Goal: Transaction & Acquisition: Purchase product/service

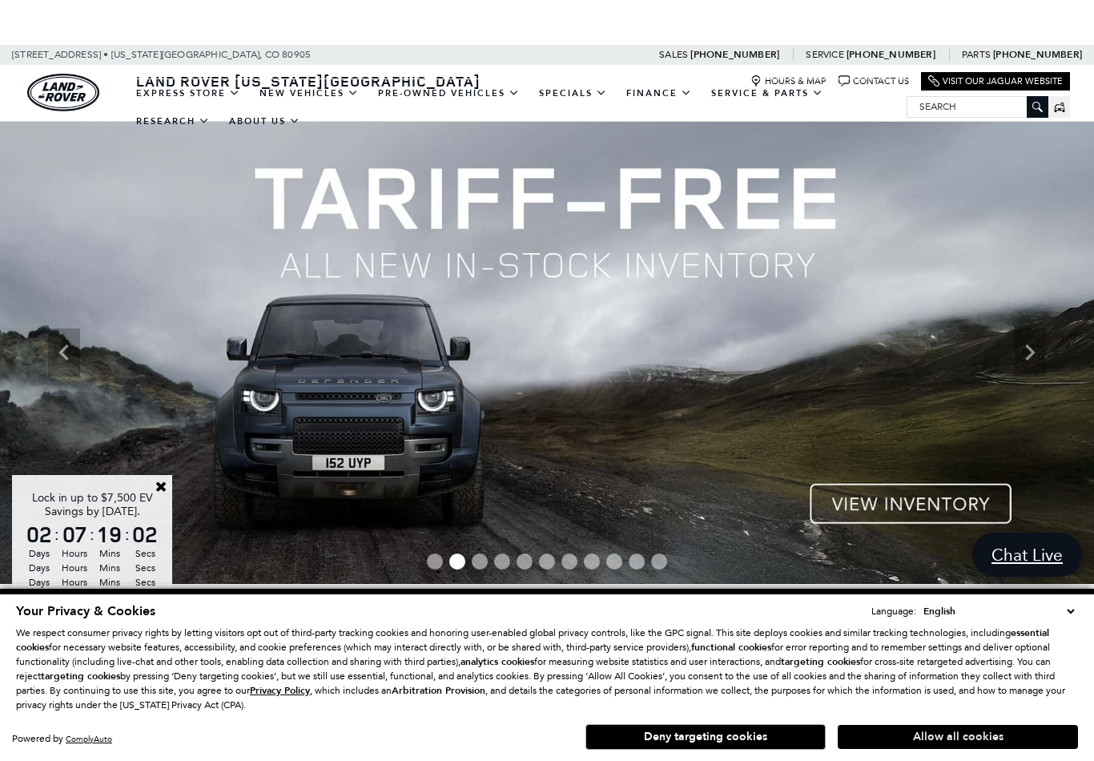
click at [976, 731] on button "Allow all cookies" at bounding box center [958, 737] width 240 height 24
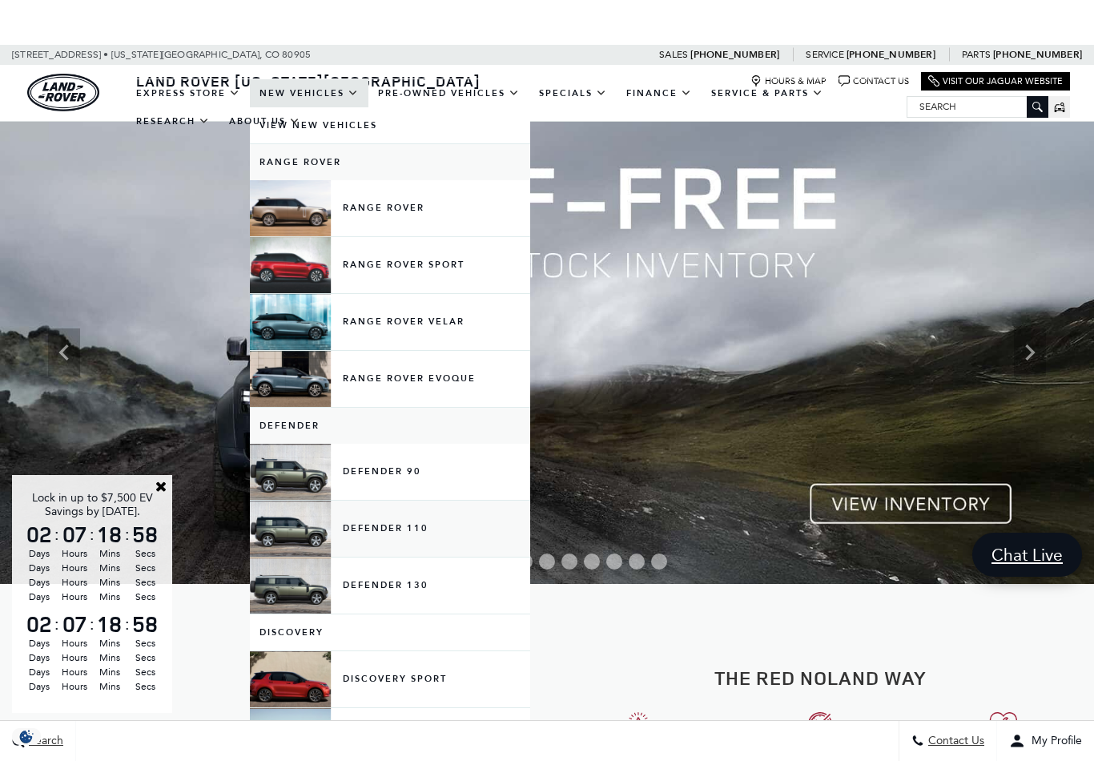
click at [372, 540] on link "Defender 110" at bounding box center [390, 529] width 280 height 56
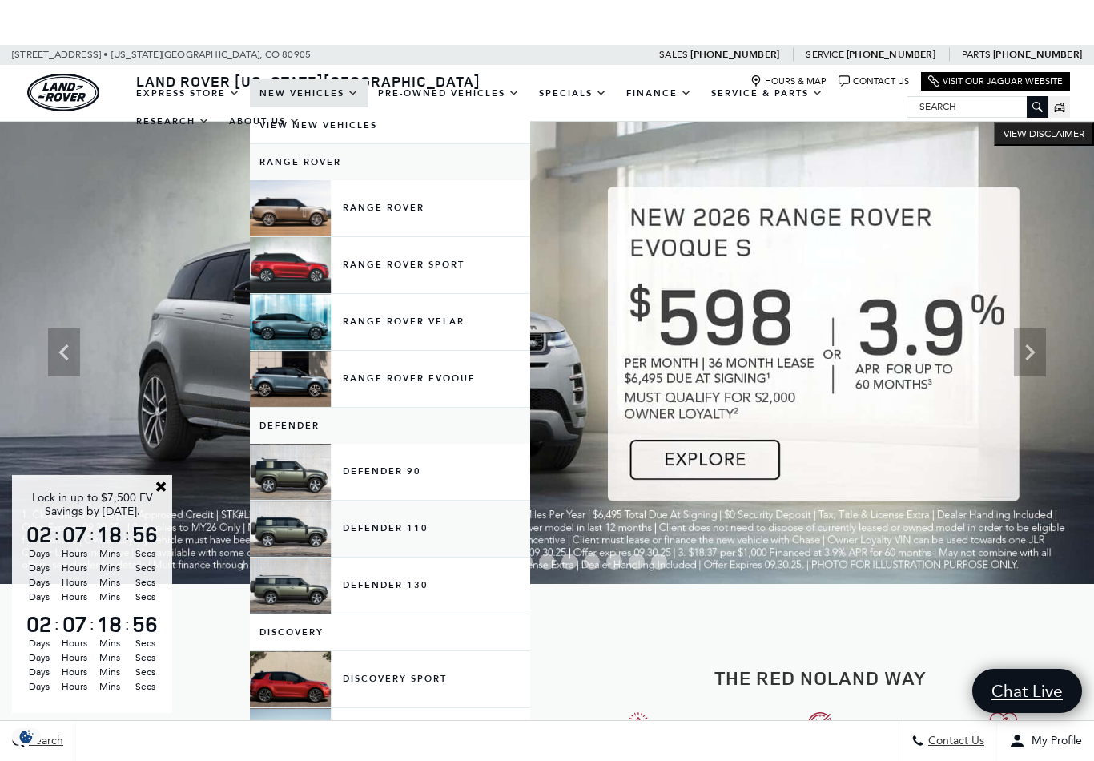
click at [301, 546] on link "Defender 110" at bounding box center [390, 529] width 280 height 56
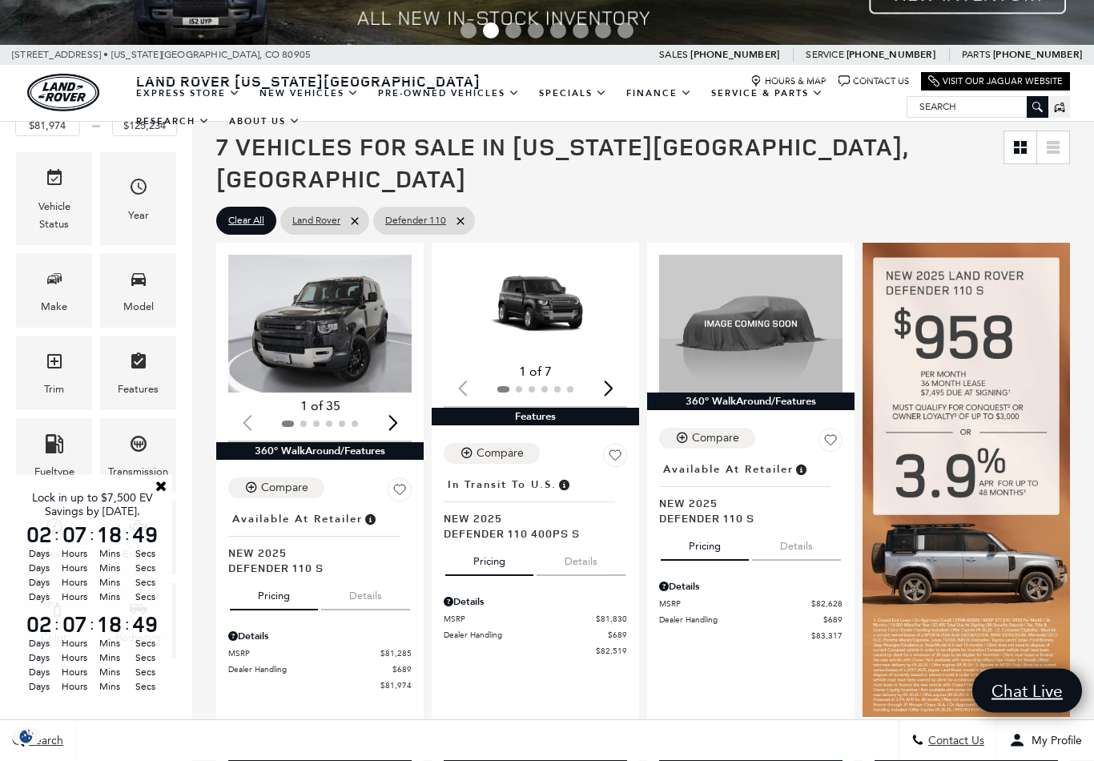
scroll to position [186, 0]
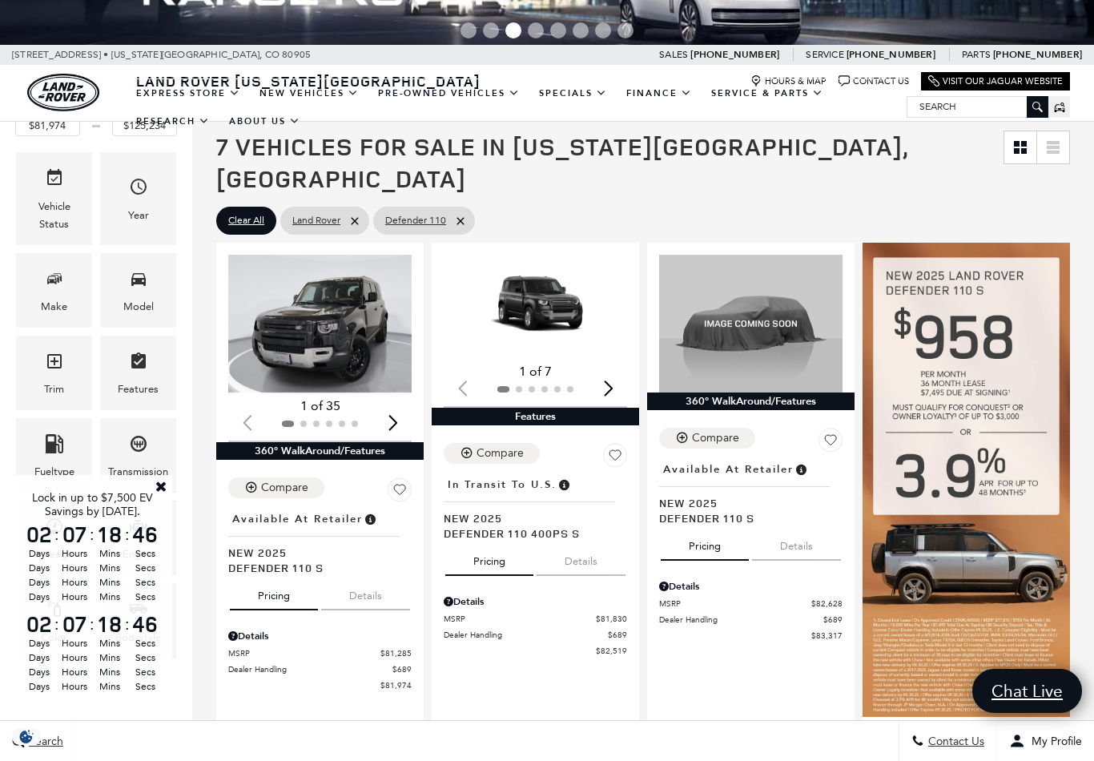
click at [163, 493] on link "Close" at bounding box center [161, 486] width 14 height 14
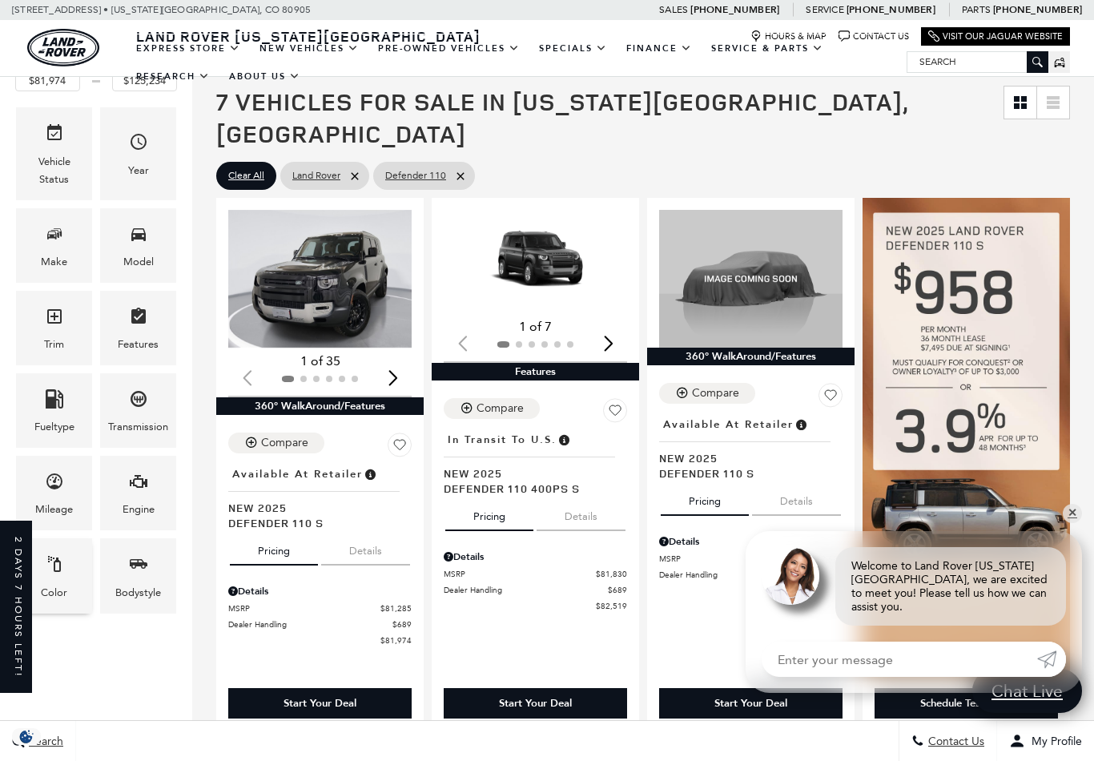
click at [70, 564] on div "Color" at bounding box center [54, 575] width 76 height 74
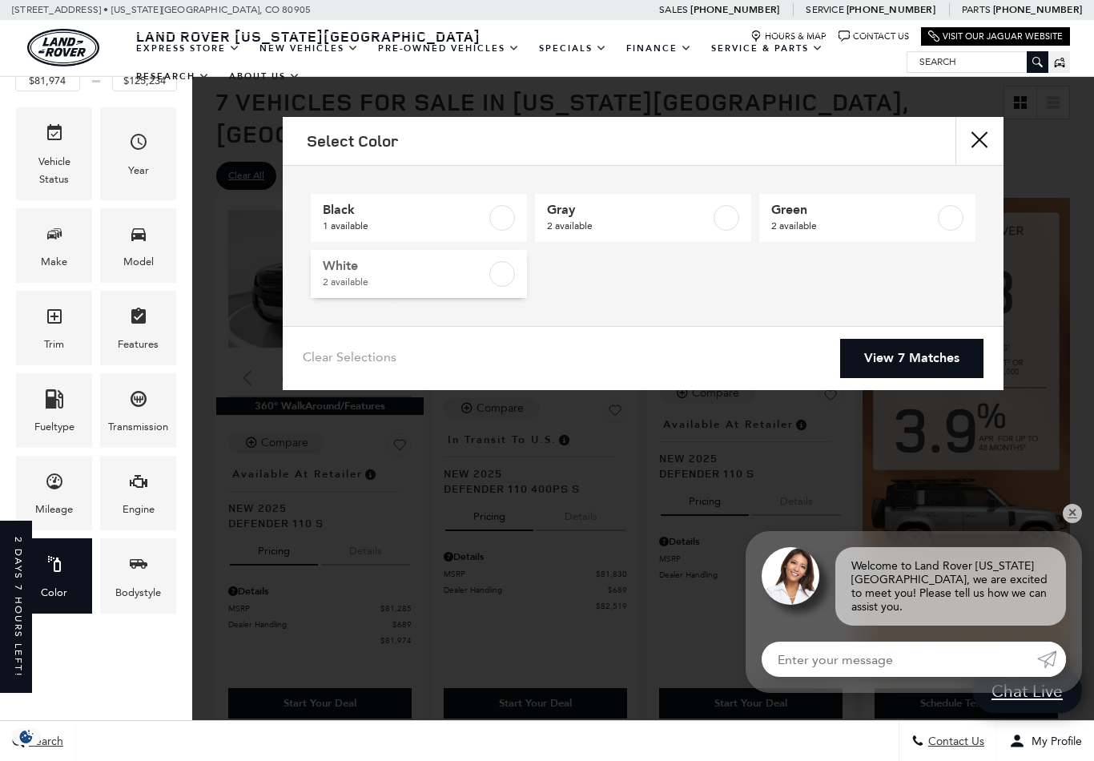
click at [509, 265] on label at bounding box center [502, 274] width 26 height 26
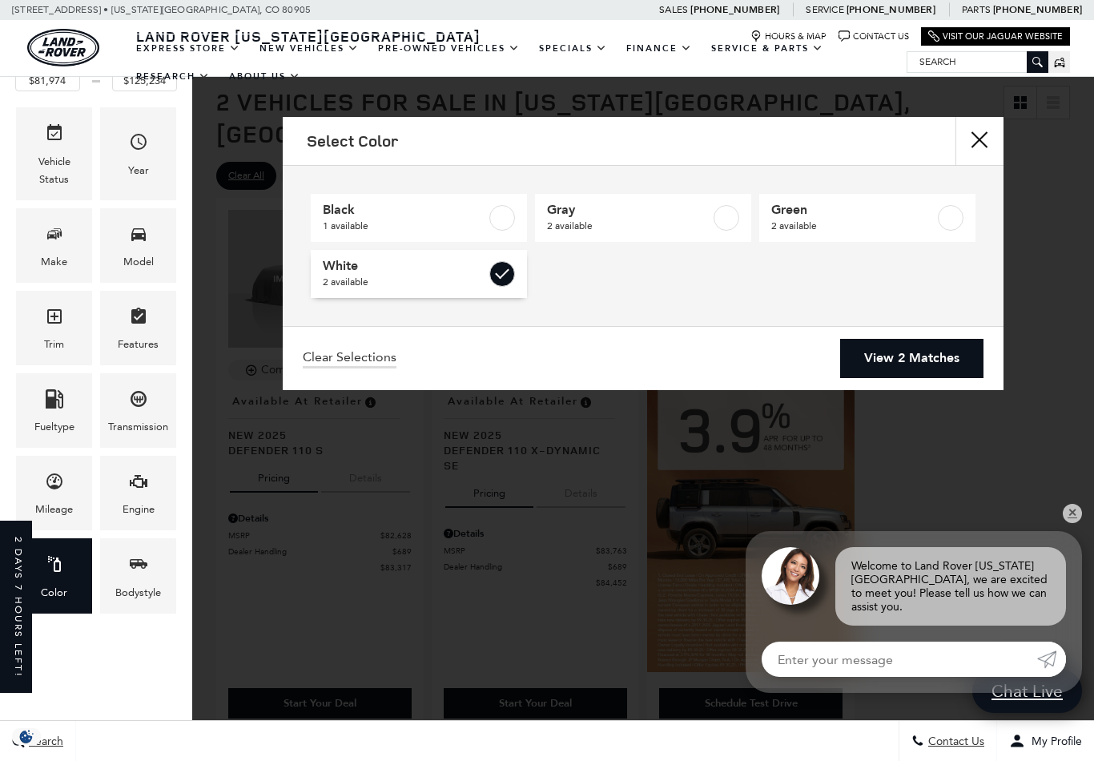
type input "$83,317"
type input "$84,452"
checkbox input "true"
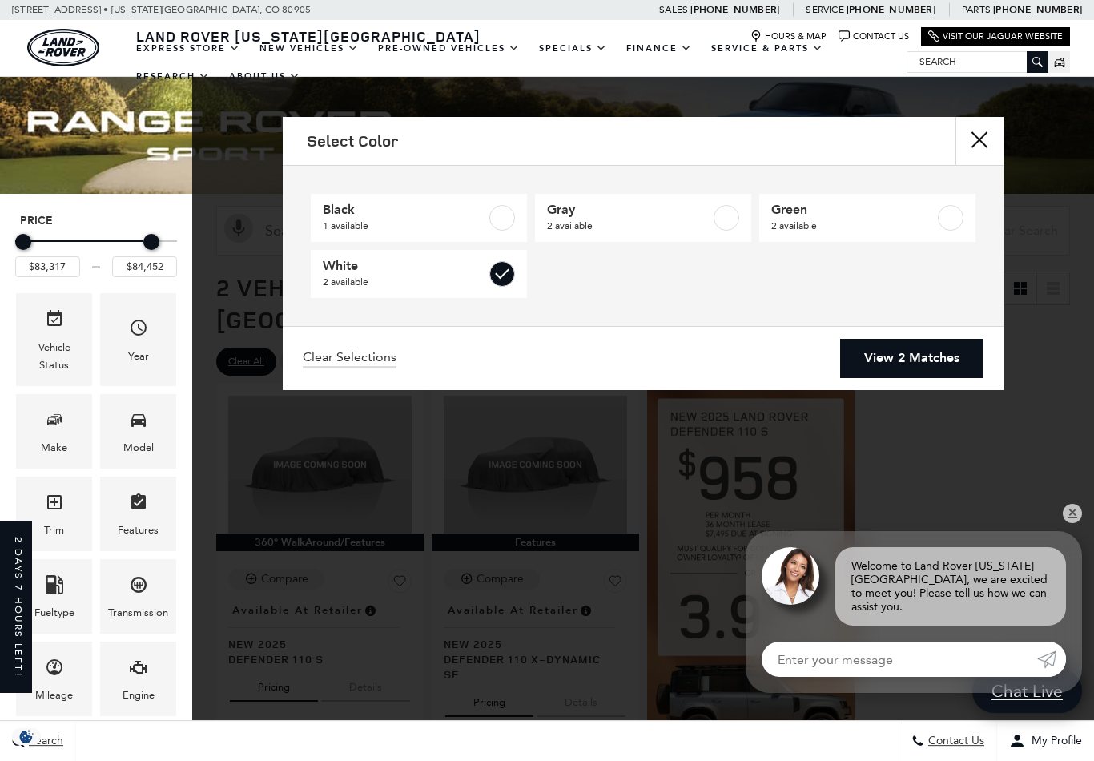
click at [907, 376] on link "View 2 Matches" at bounding box center [911, 358] width 143 height 39
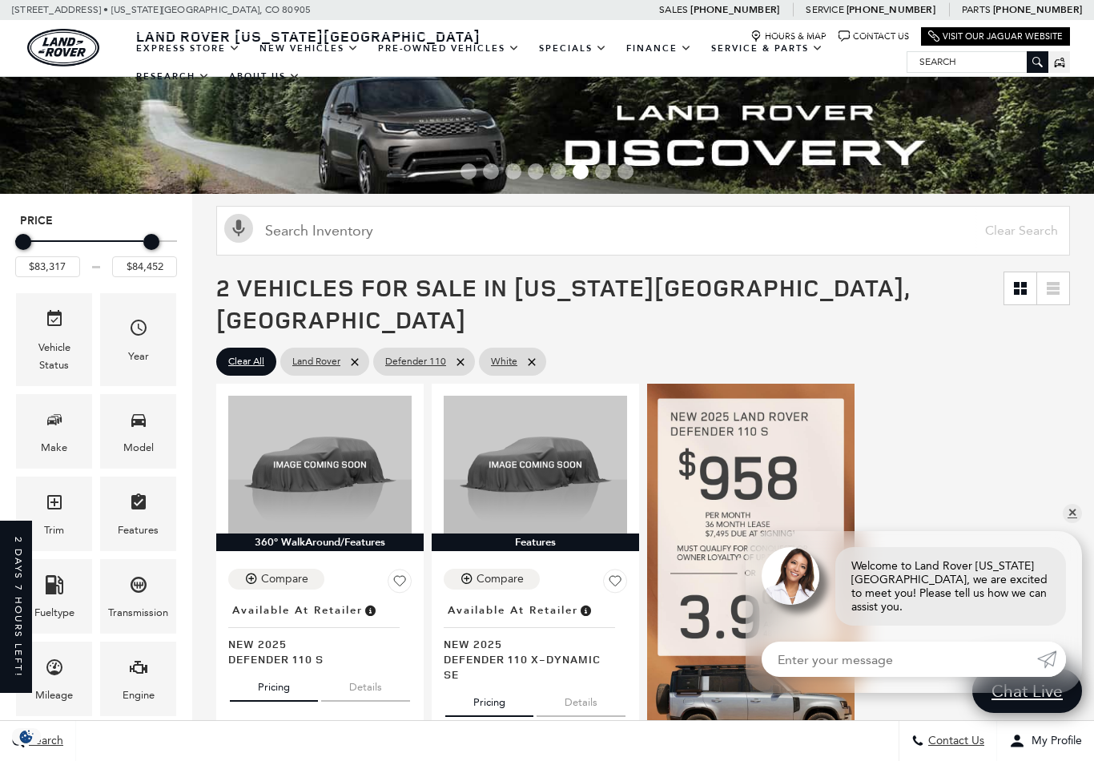
click at [1077, 573] on div "Welcome to Land Rover [US_STATE][GEOGRAPHIC_DATA], we are excited to meet you! …" at bounding box center [914, 578] width 336 height 95
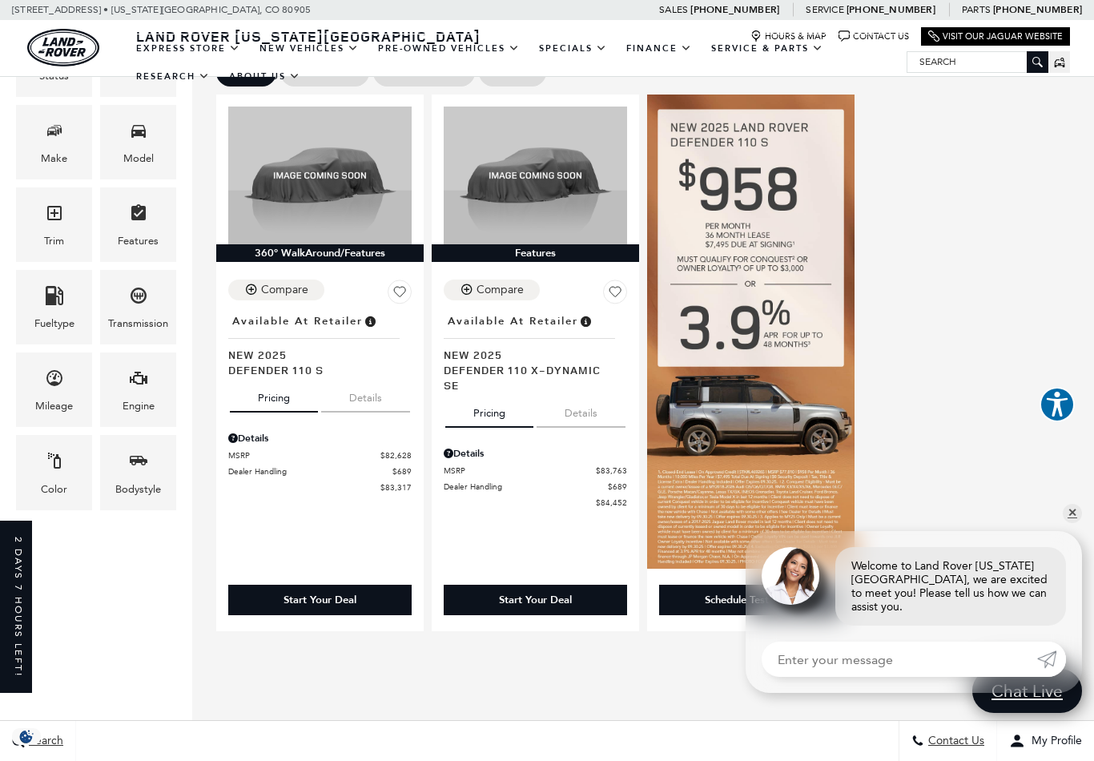
scroll to position [288, 0]
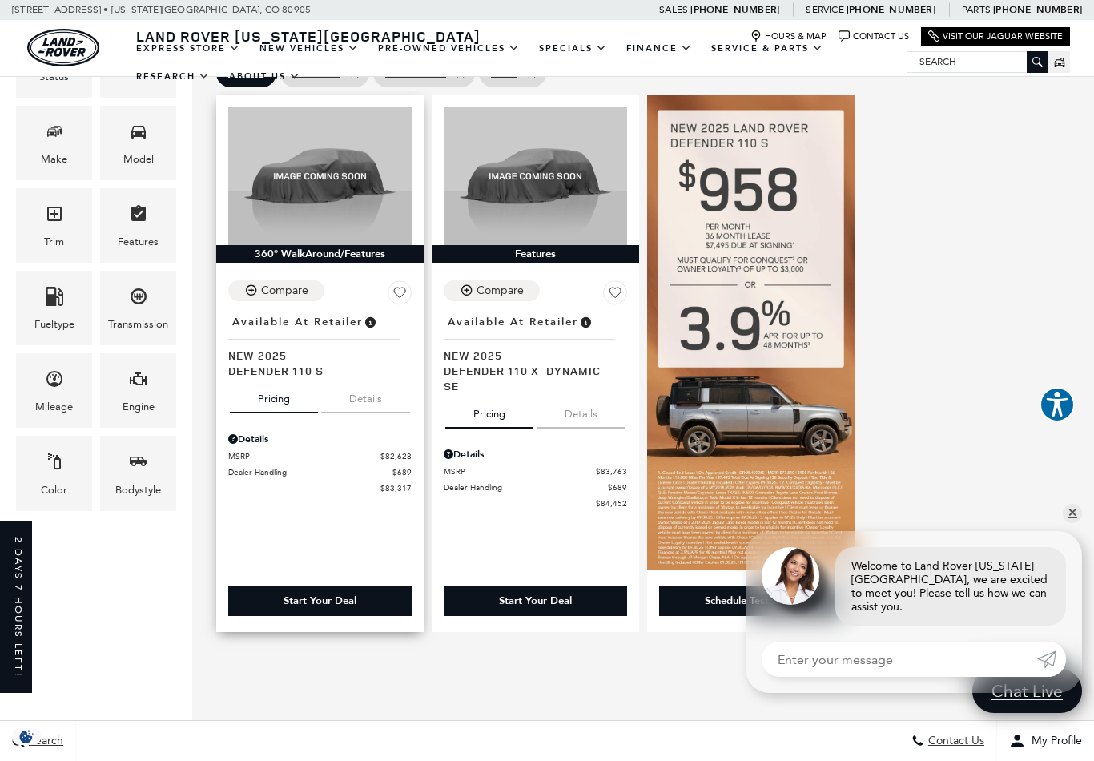
click at [280, 348] on span "New 2025" at bounding box center [313, 355] width 171 height 15
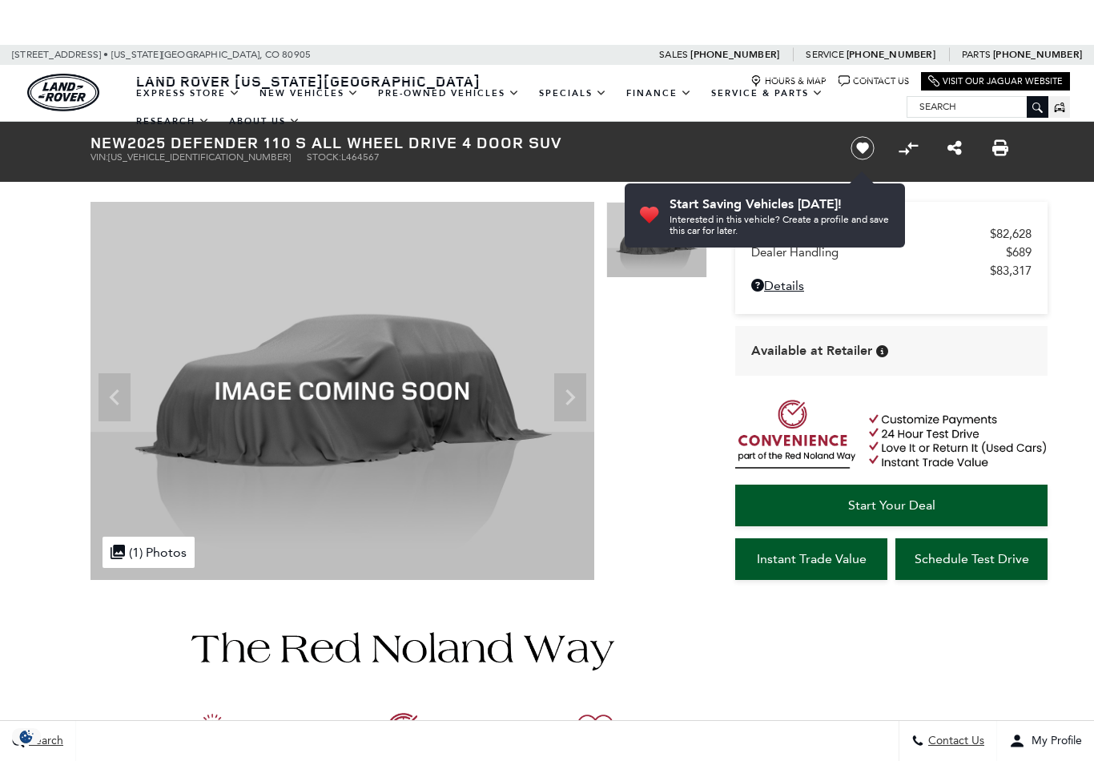
scroll to position [173, 0]
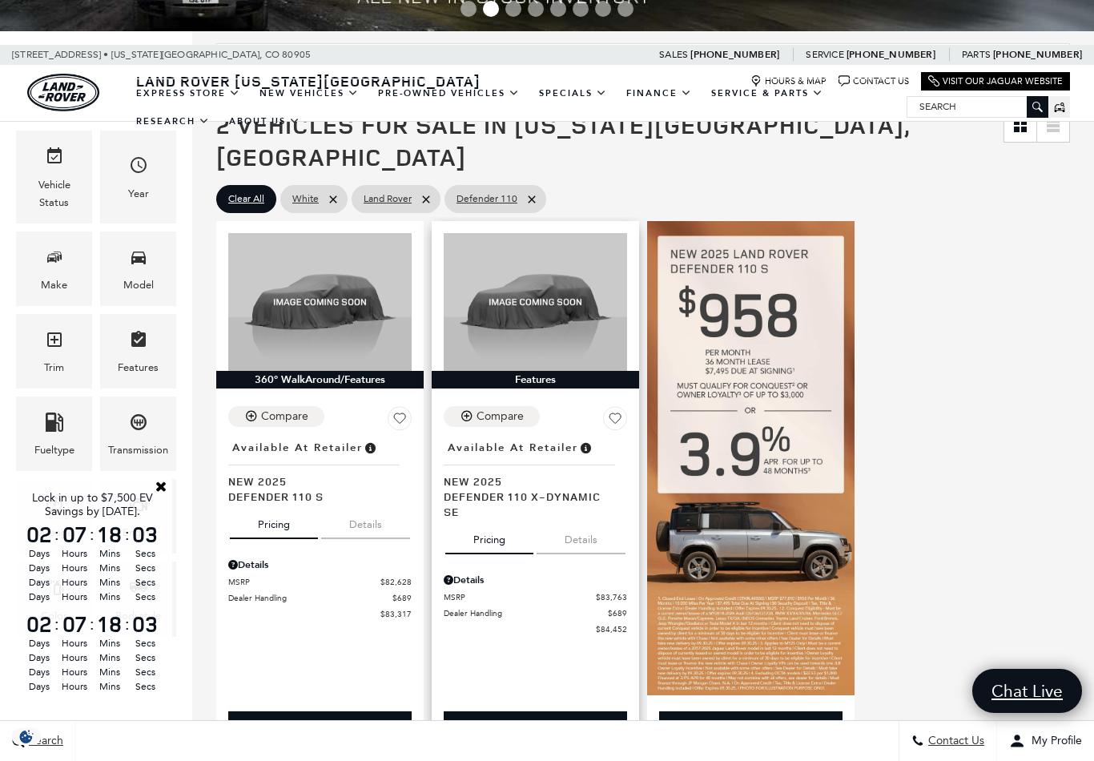
click at [512, 489] on span "Defender 110 X-Dynamic SE" at bounding box center [529, 504] width 171 height 30
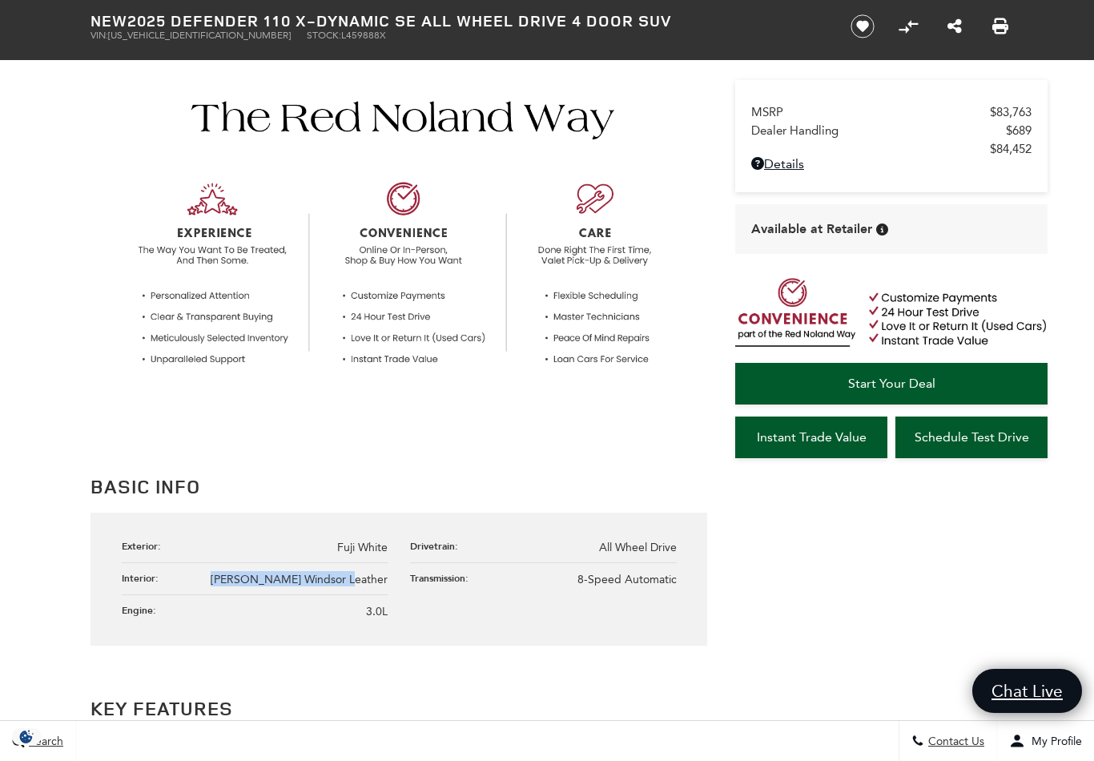
scroll to position [556, 0]
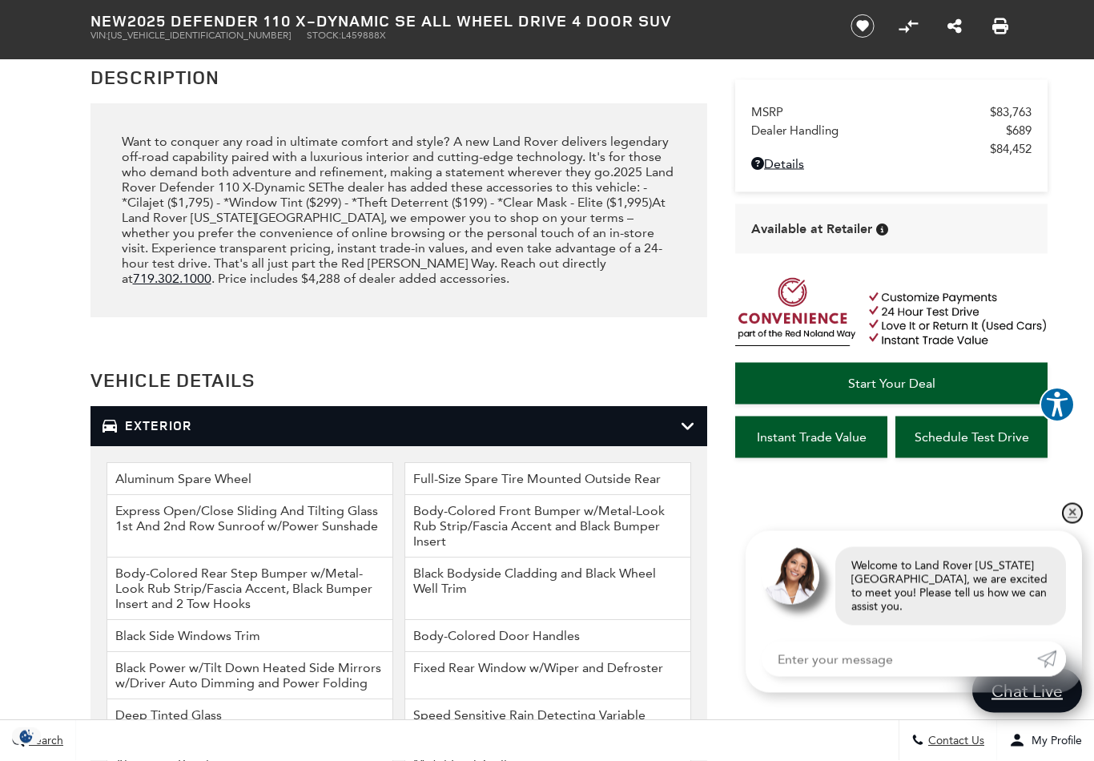
click at [1072, 523] on link "✕" at bounding box center [1072, 513] width 19 height 19
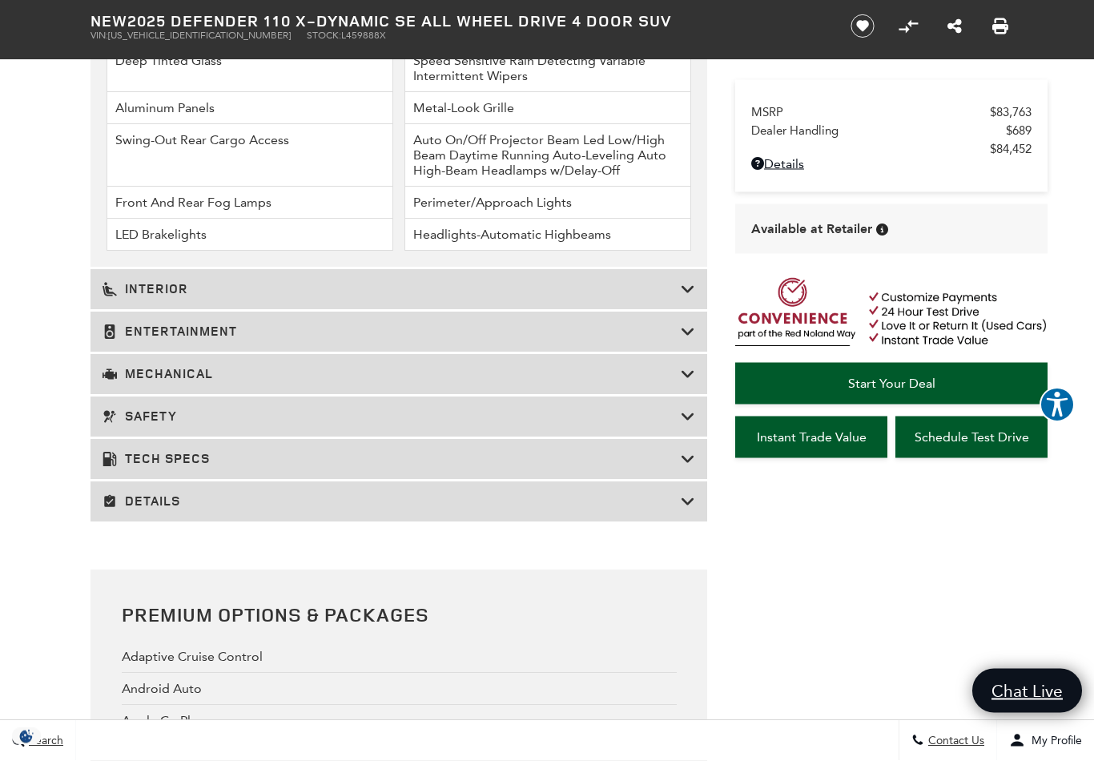
scroll to position [2682, 0]
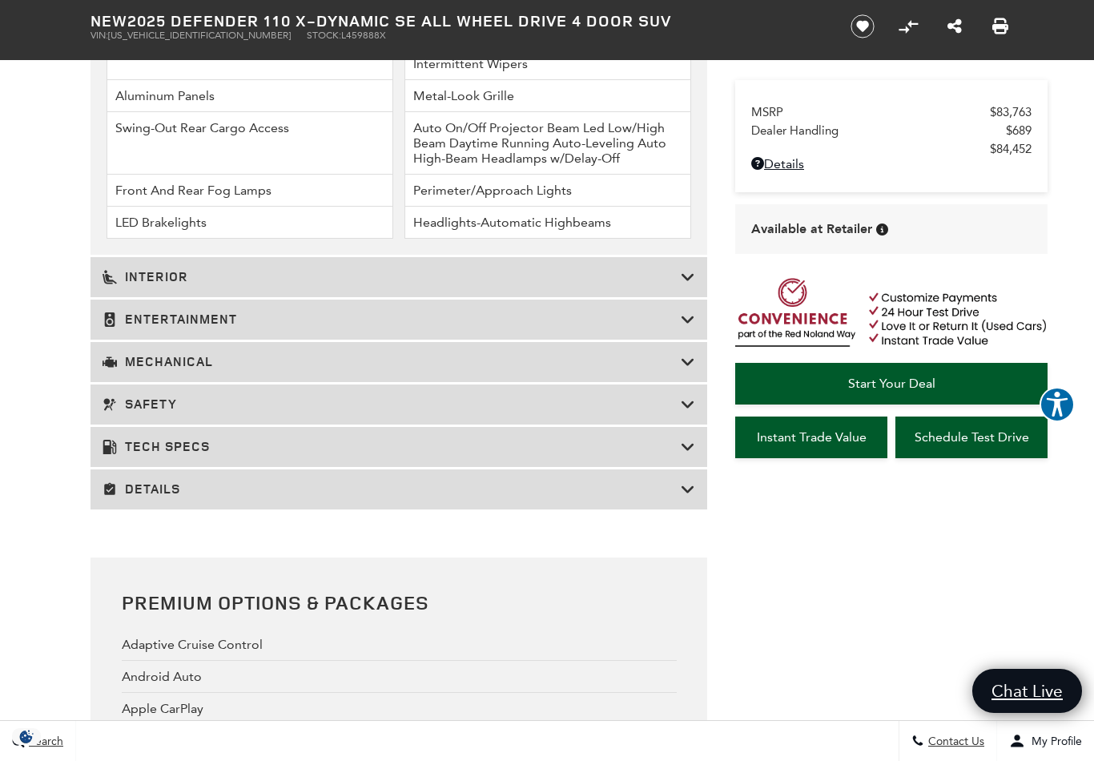
click at [700, 297] on div "Interior" at bounding box center [399, 277] width 617 height 40
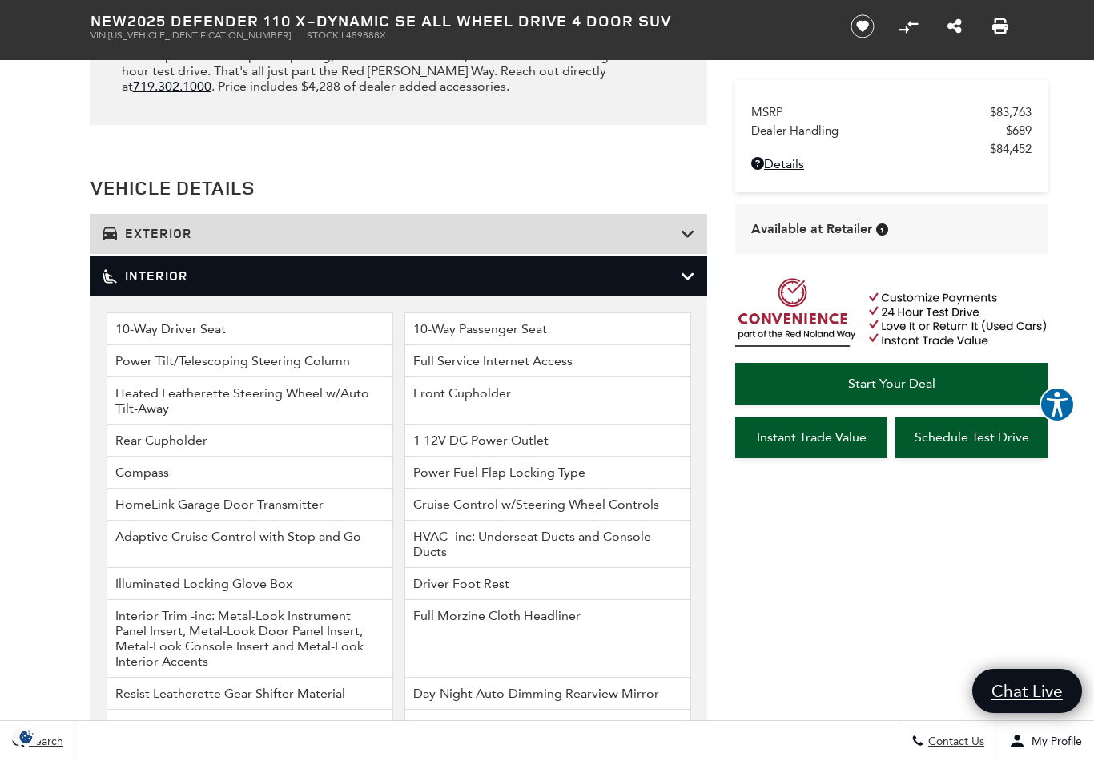
scroll to position [2201, 0]
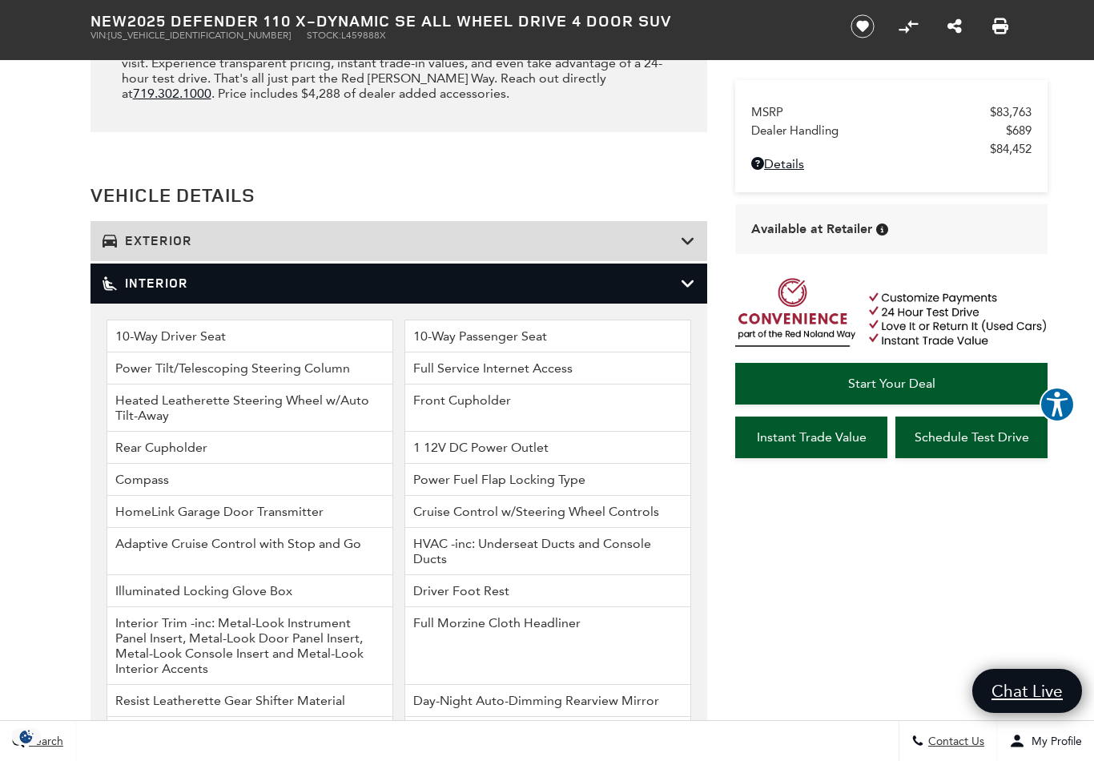
click at [693, 292] on icon at bounding box center [688, 284] width 14 height 16
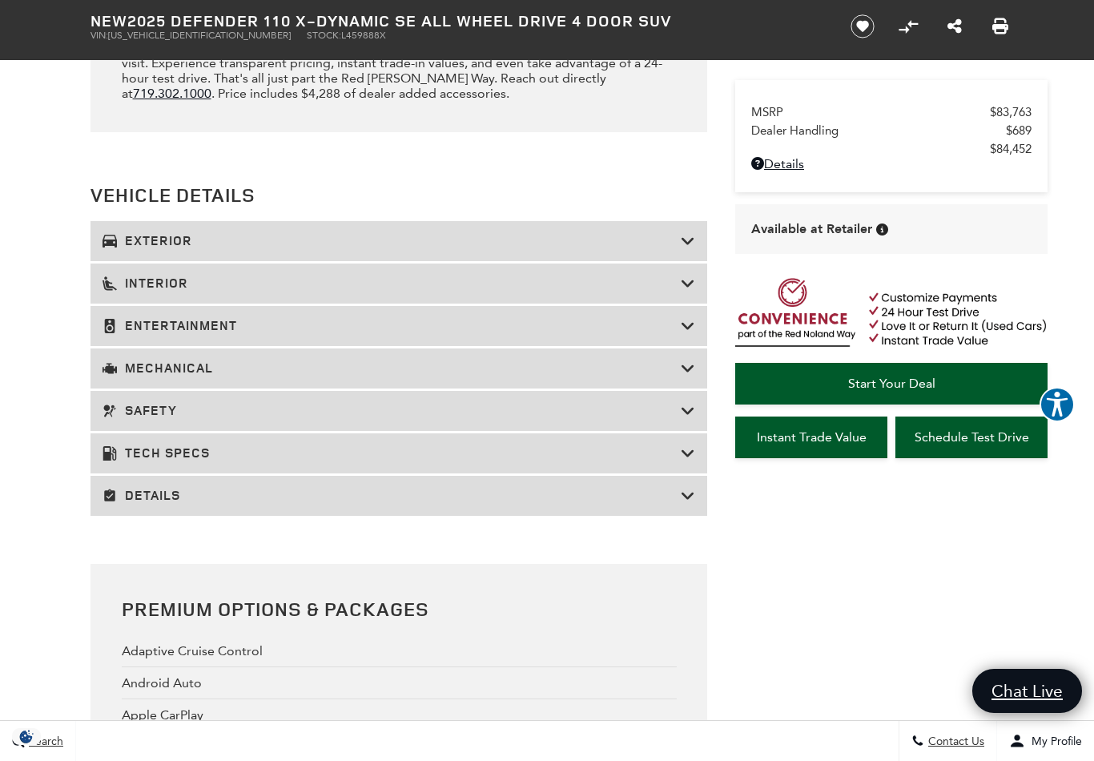
click at [690, 249] on icon at bounding box center [688, 241] width 14 height 16
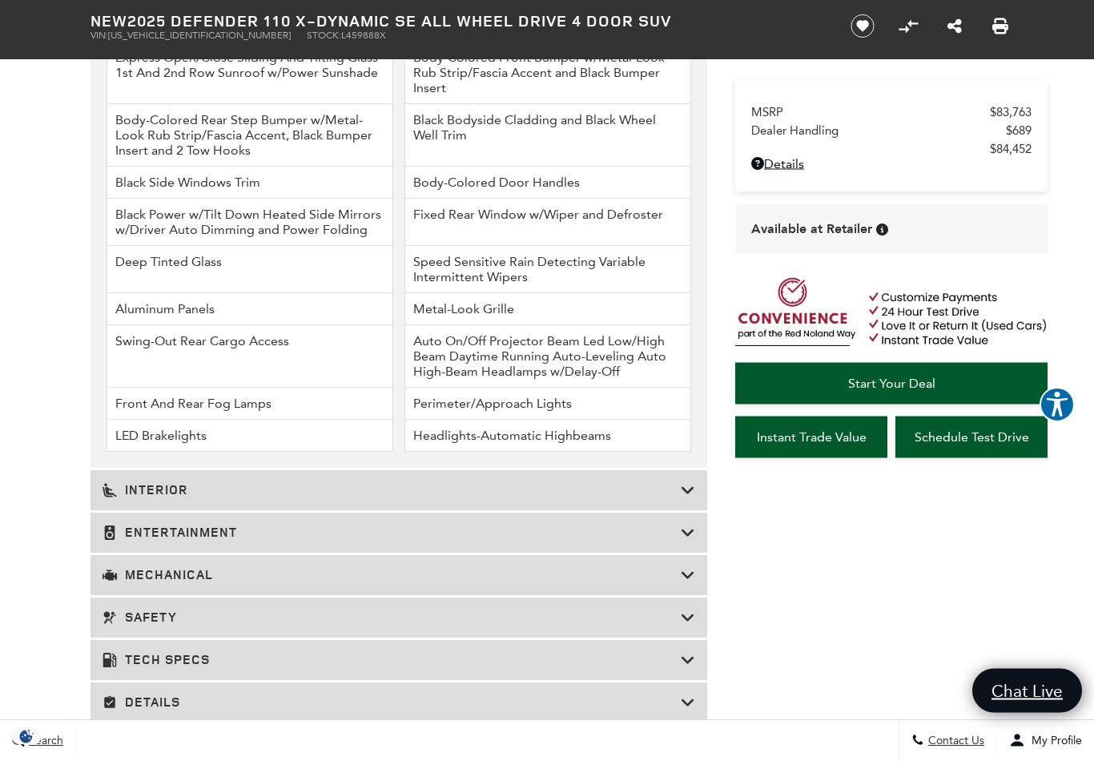
scroll to position [2469, 0]
click at [692, 583] on icon at bounding box center [688, 575] width 14 height 16
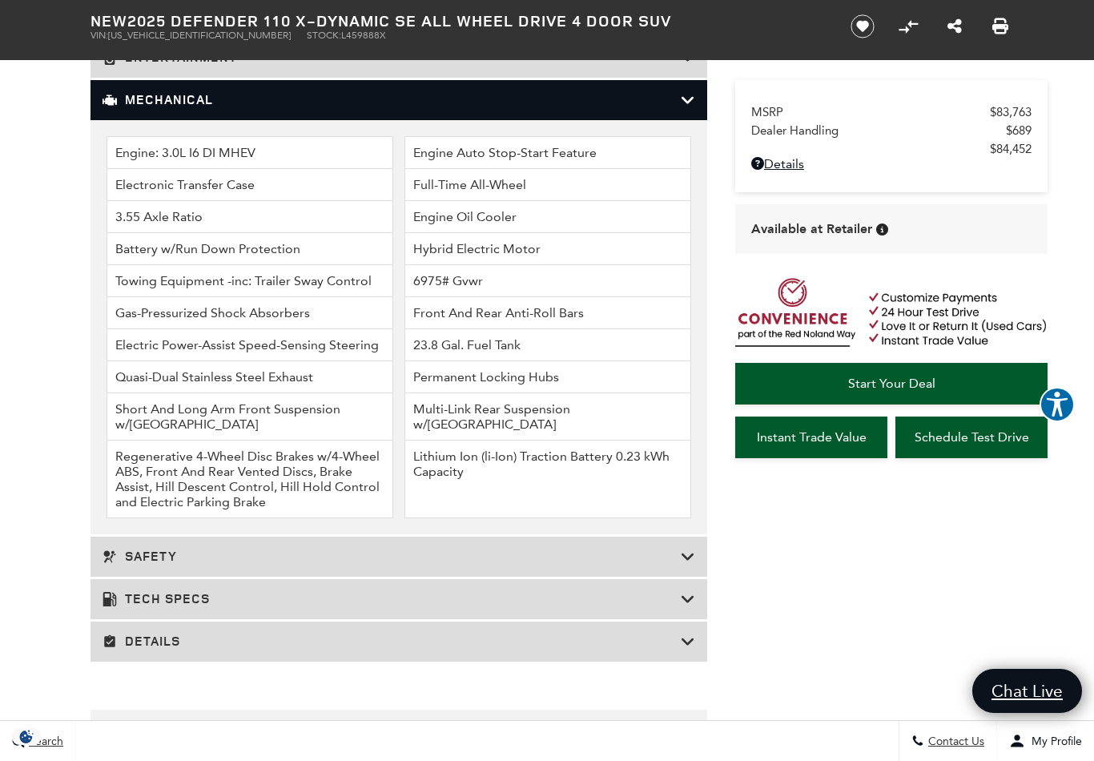
click at [689, 108] on icon at bounding box center [688, 100] width 14 height 16
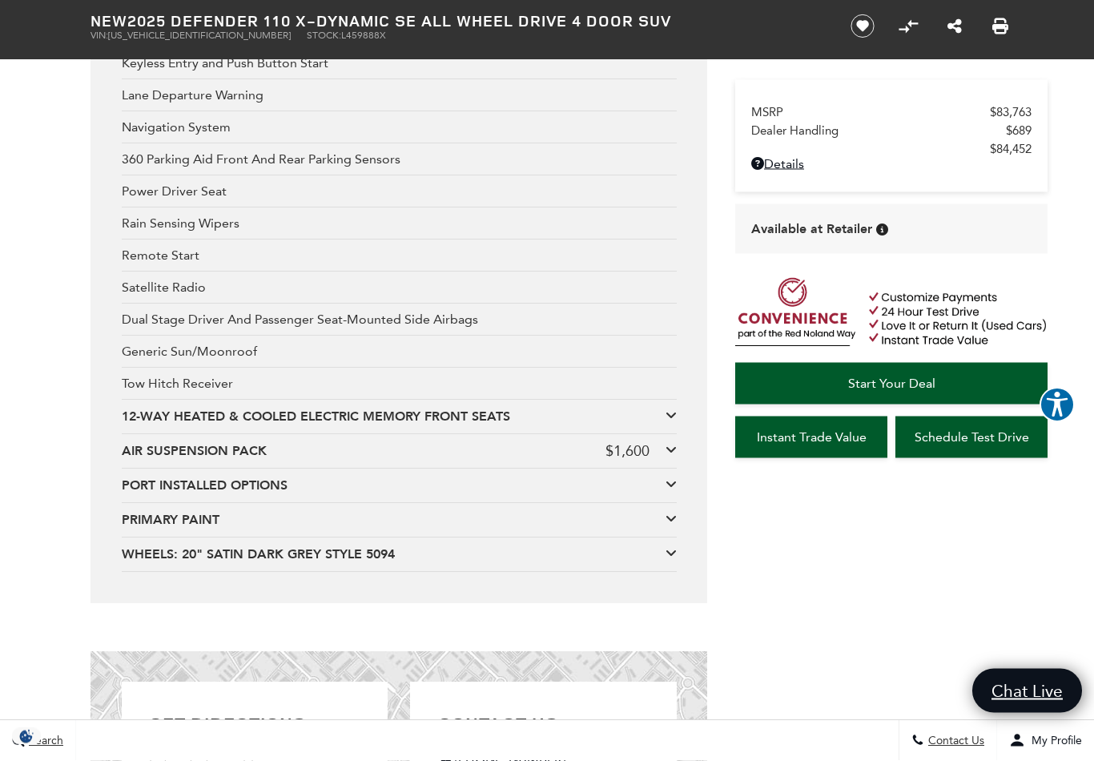
scroll to position [3138, 0]
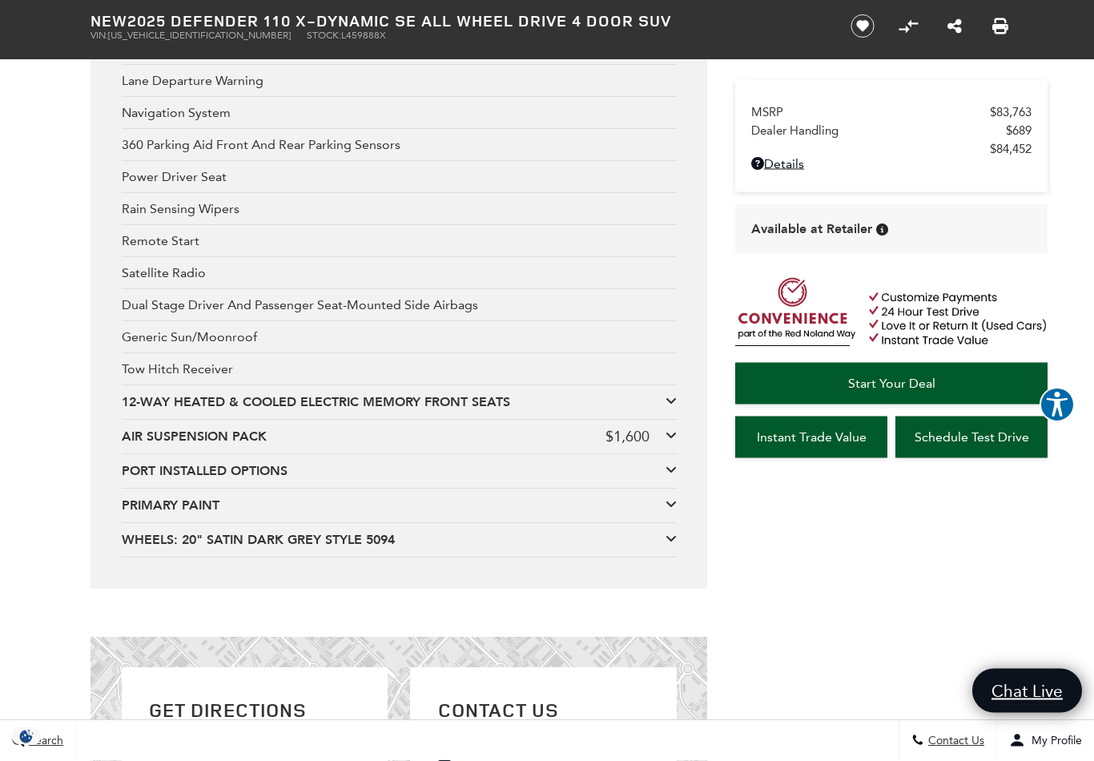
click at [667, 549] on div at bounding box center [671, 541] width 11 height 18
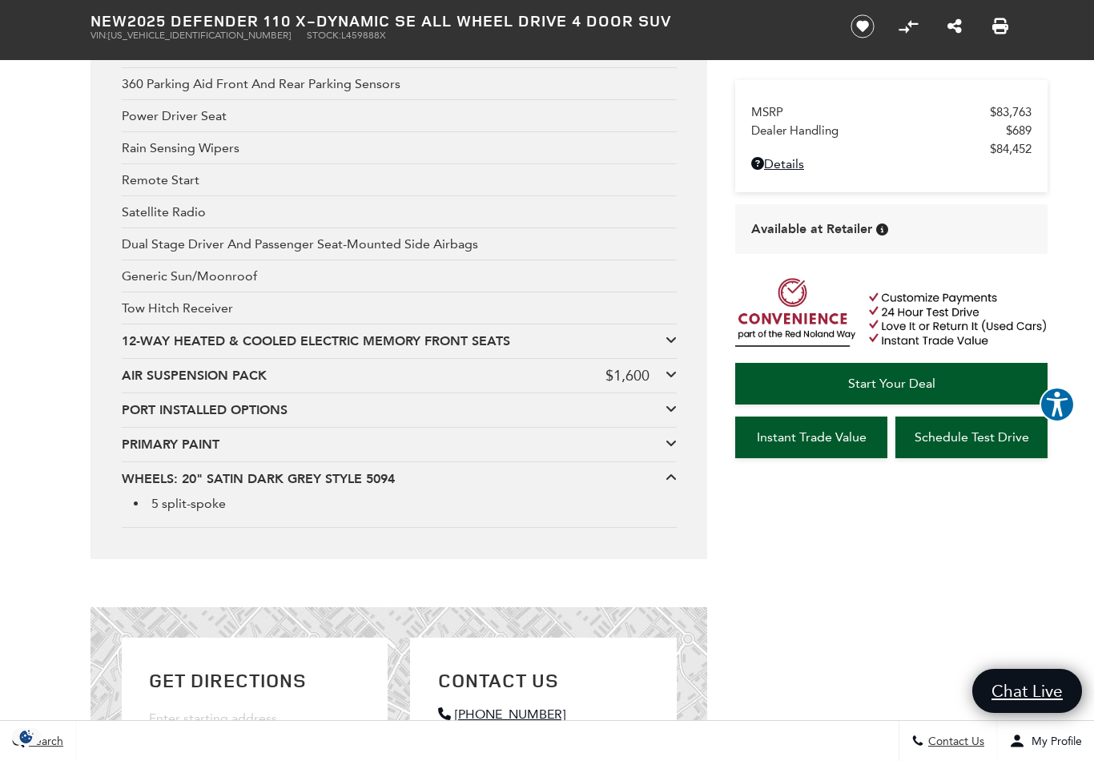
scroll to position [3202, 0]
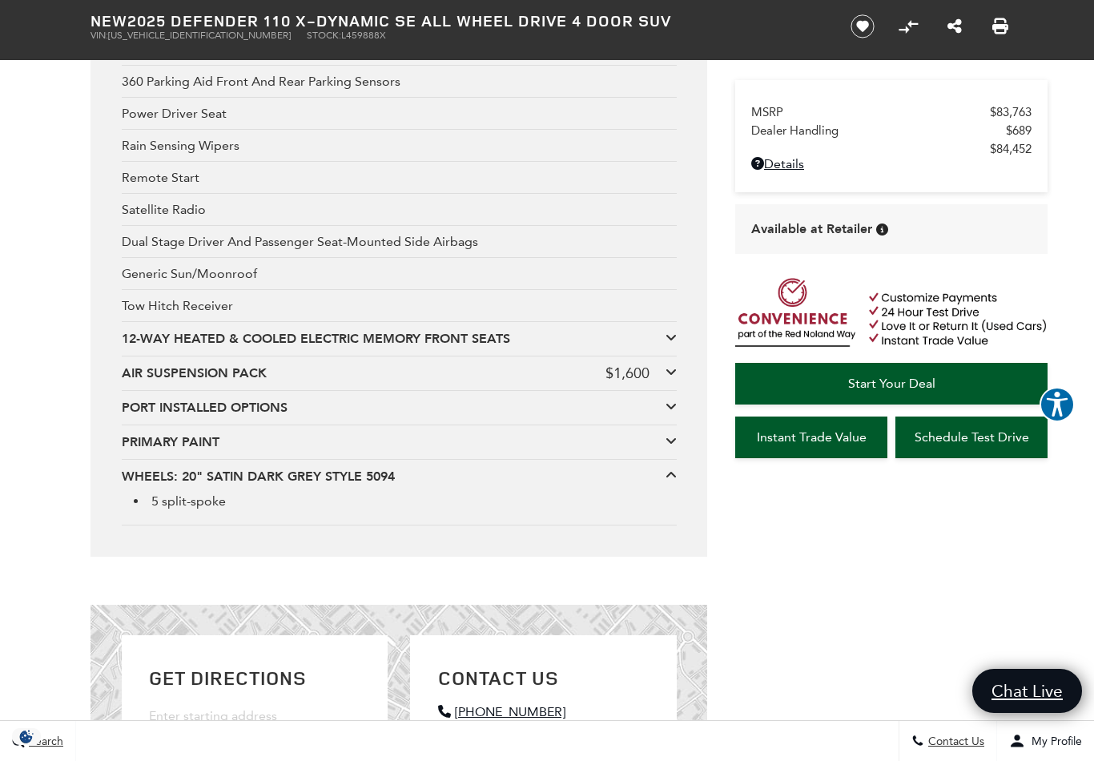
click at [174, 485] on div "WHEELS: 20" SATIN DARK GREY STYLE 5094" at bounding box center [394, 477] width 544 height 18
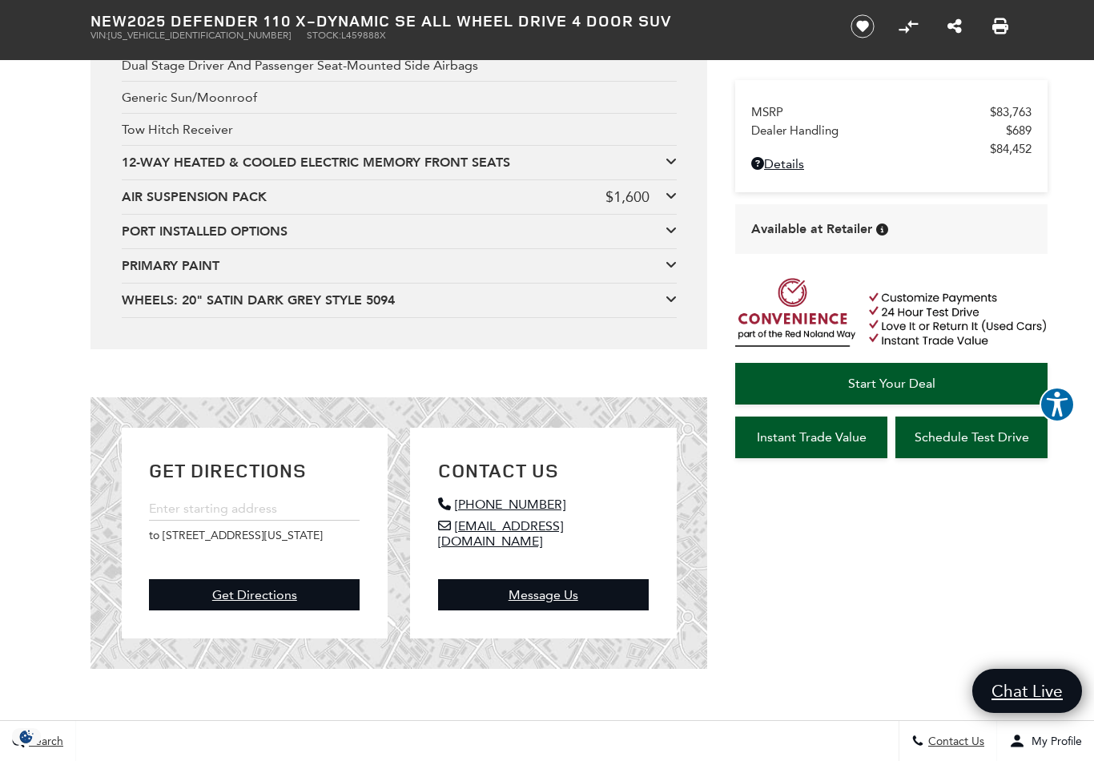
scroll to position [3366, 0]
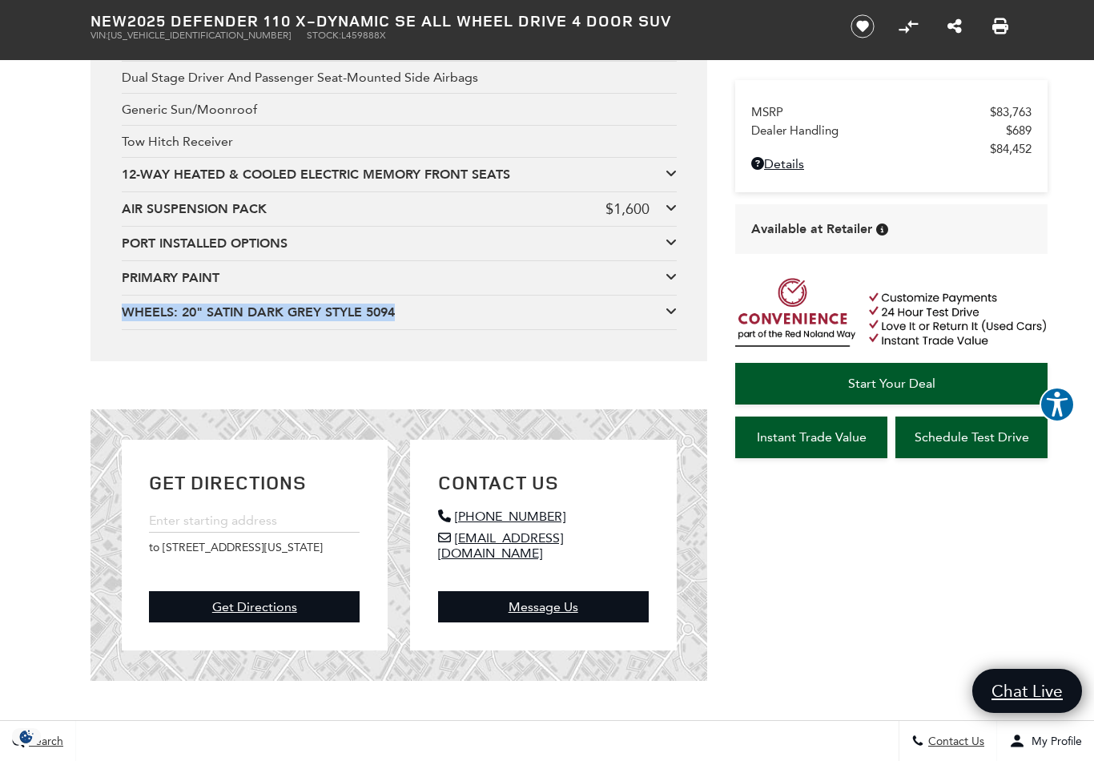
copy div "WHEELS: 20" SATIN DARK GREY STYLE 5094"
